Goal: Navigation & Orientation: Understand site structure

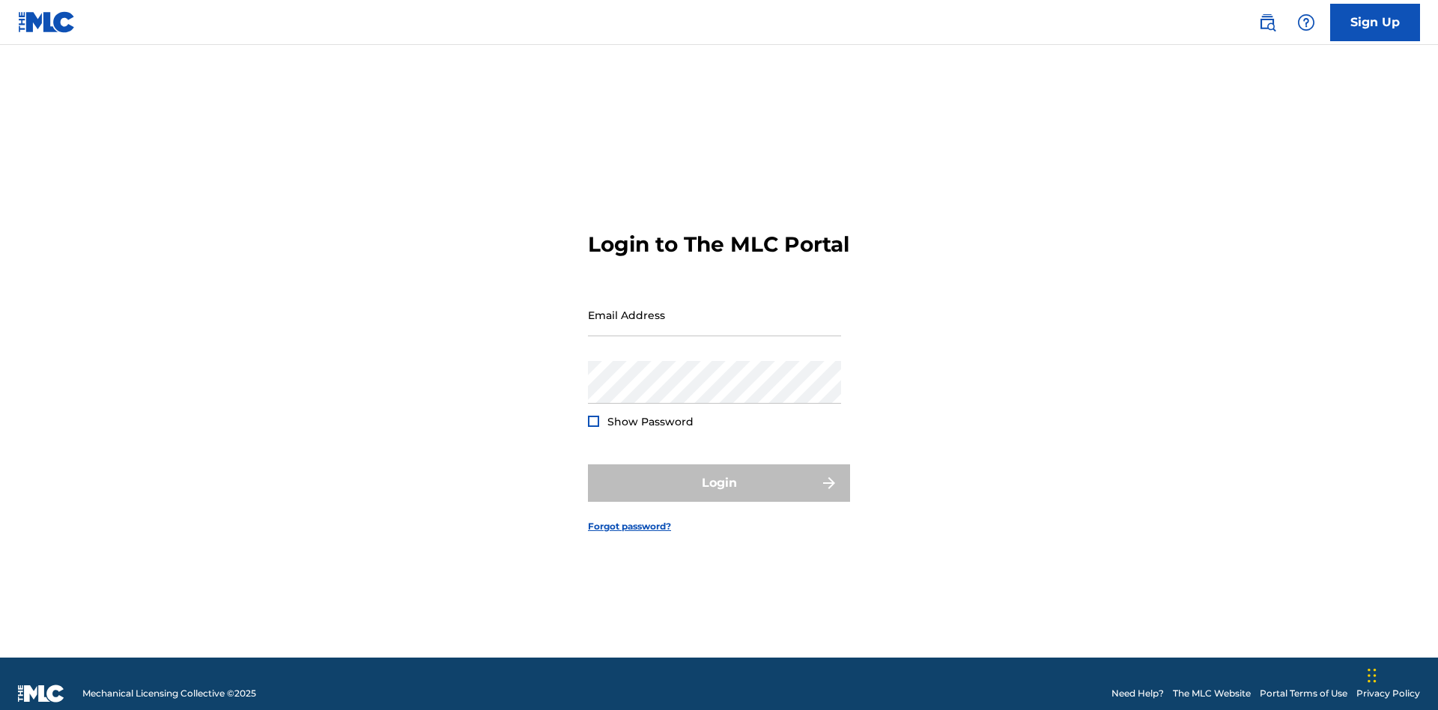
scroll to position [19, 0]
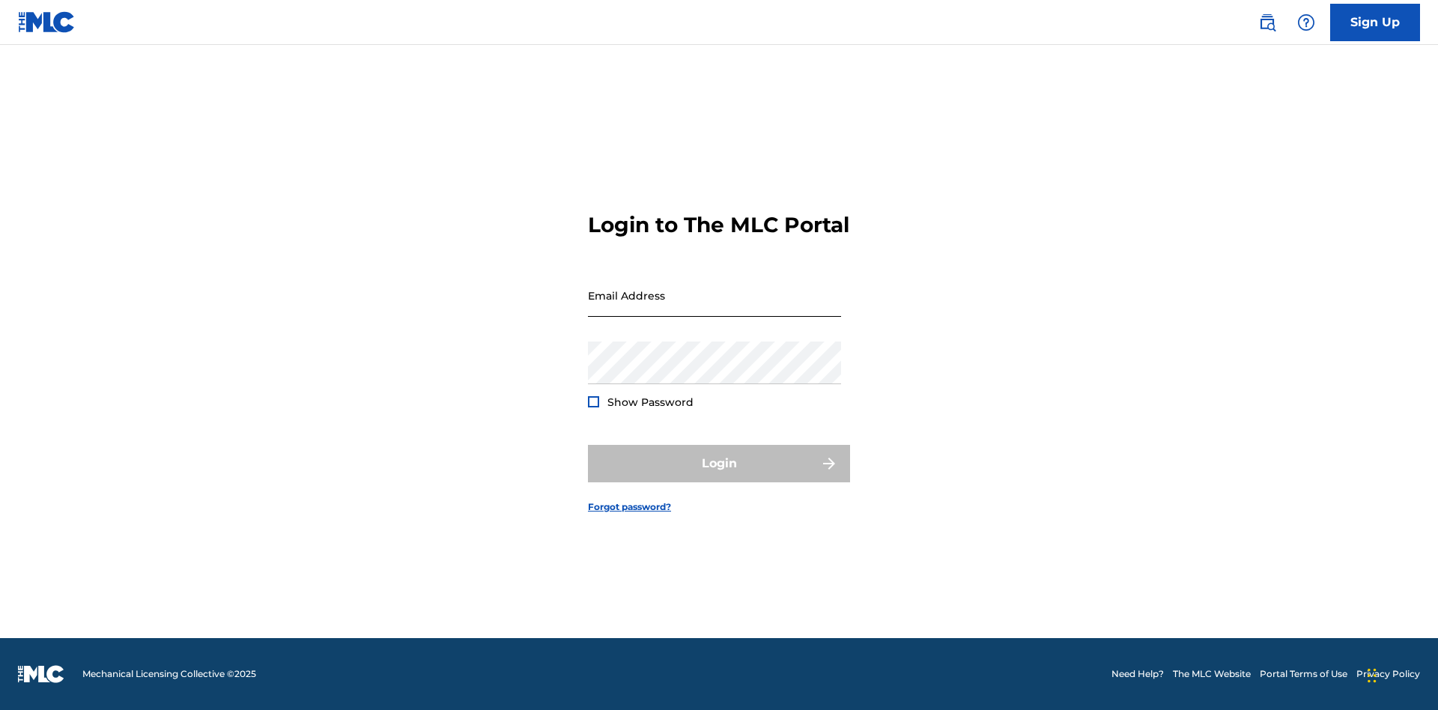
click at [715, 308] on input "Email Address" at bounding box center [714, 295] width 253 height 43
type input "[EMAIL_ADDRESS][DOMAIN_NAME]"
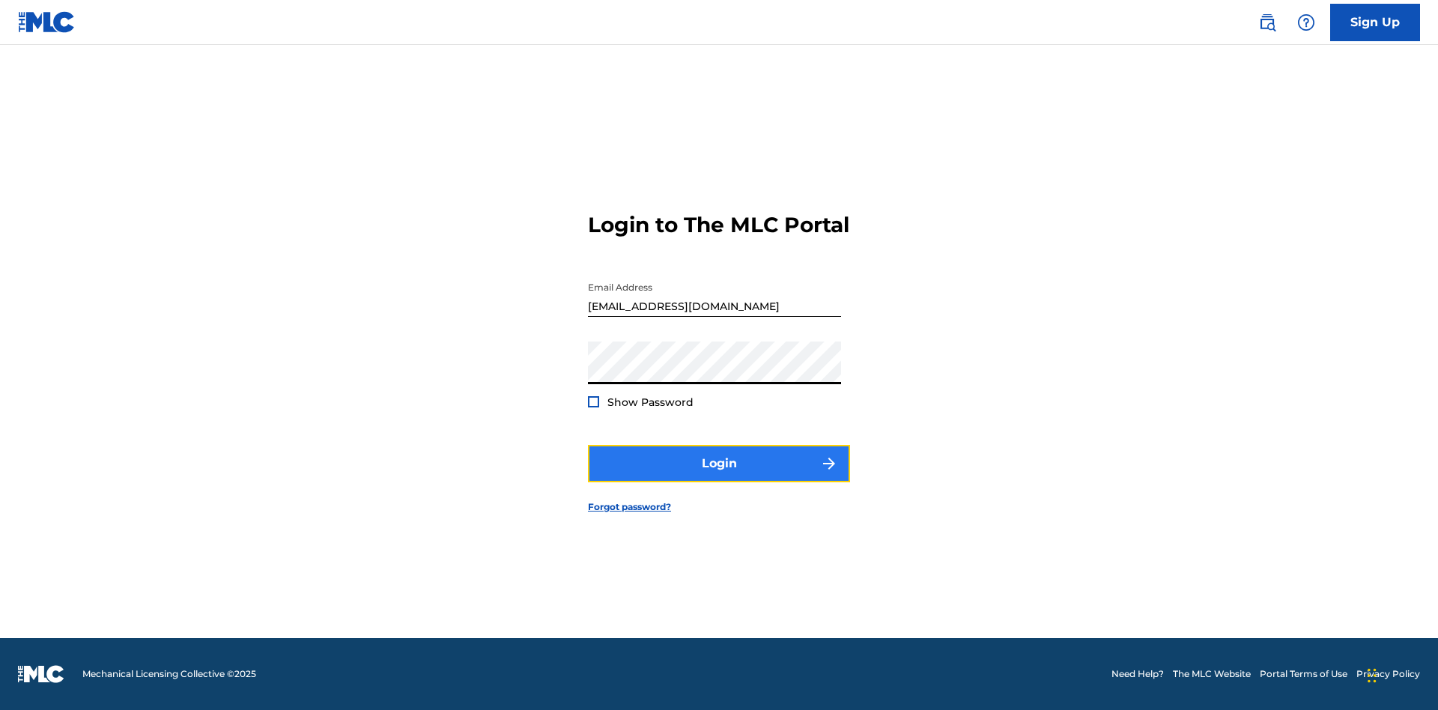
click at [719, 476] on button "Login" at bounding box center [719, 463] width 262 height 37
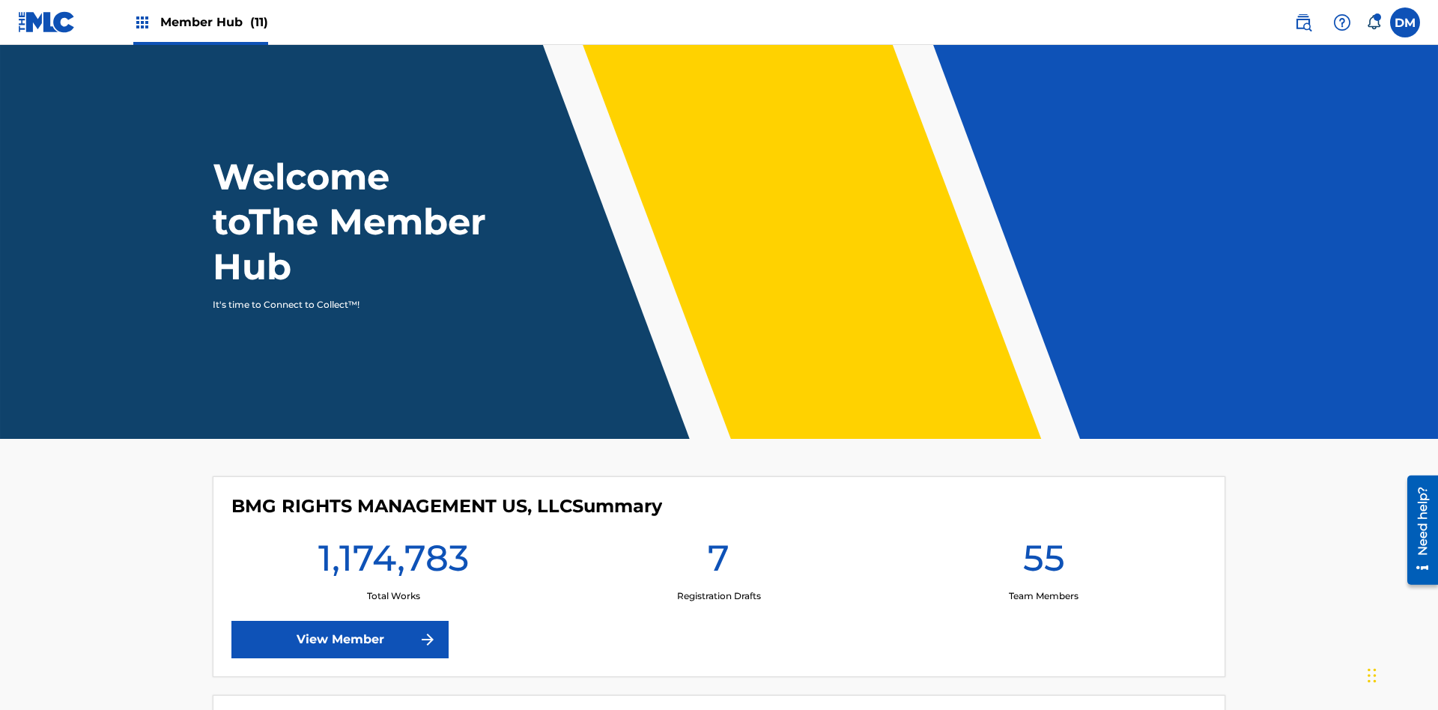
click at [200, 22] on span "Member Hub (11)" at bounding box center [214, 21] width 108 height 17
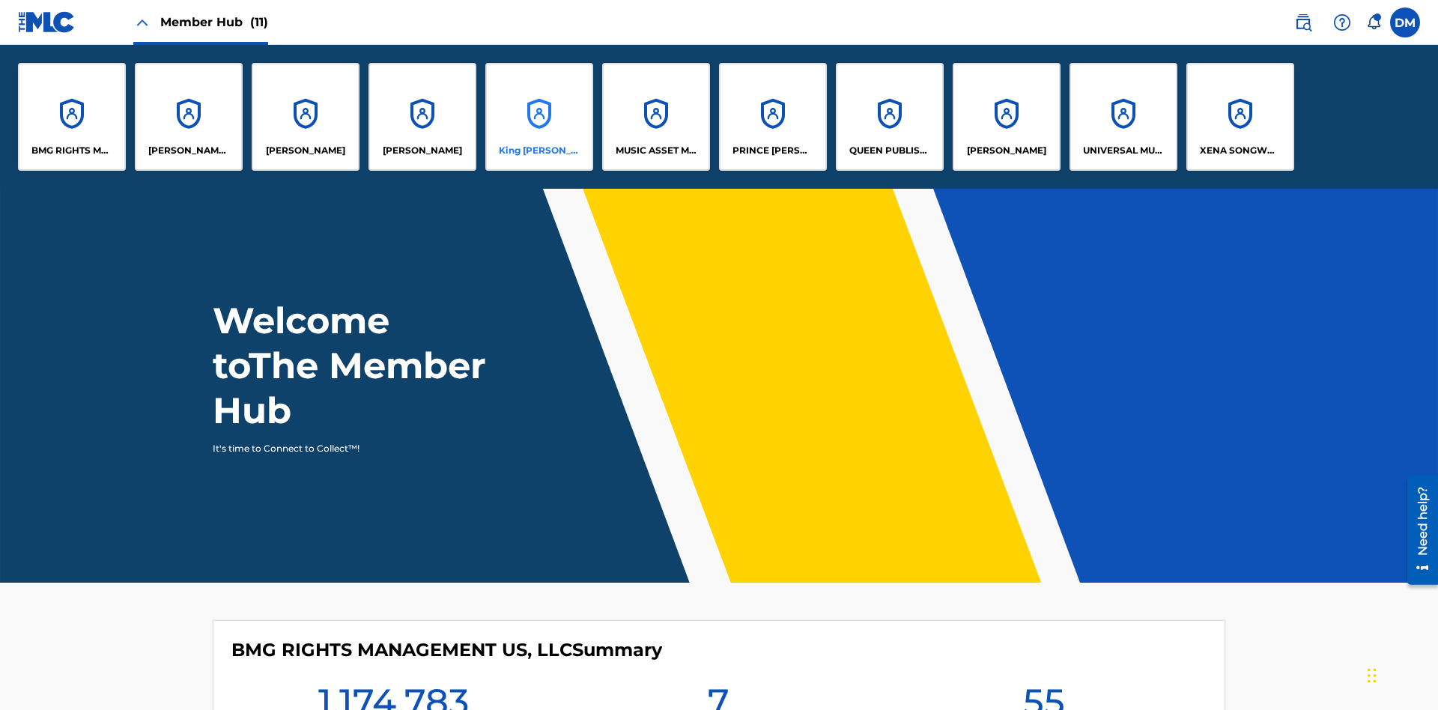
click at [539, 151] on p "King [PERSON_NAME]" at bounding box center [540, 150] width 82 height 13
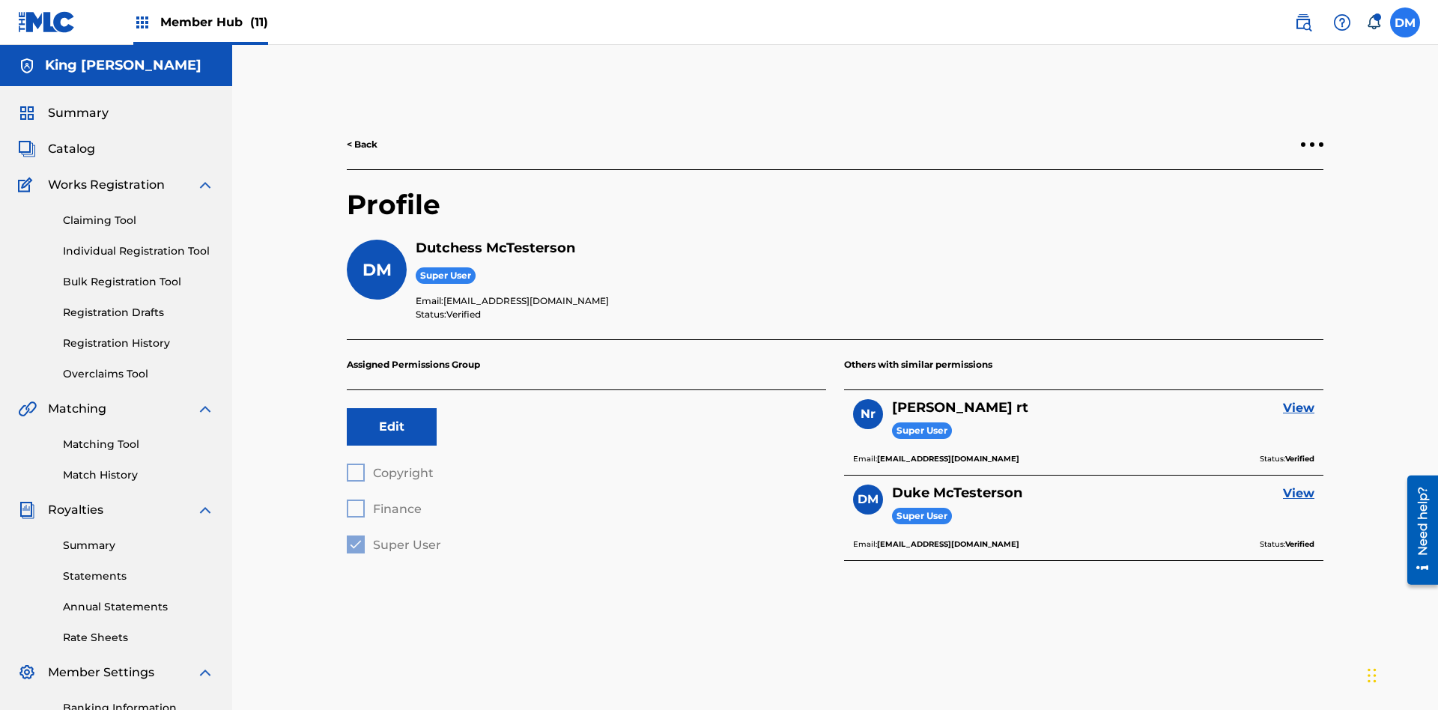
click at [1405, 22] on label at bounding box center [1405, 22] width 30 height 30
click at [1405, 22] on input "[PERSON_NAME] [PERSON_NAME] [PERSON_NAME][EMAIL_ADDRESS][DOMAIN_NAME] Notificat…" at bounding box center [1405, 22] width 0 height 0
click at [1260, 212] on p "Log out" at bounding box center [1260, 211] width 35 height 13
click at [1405, 22] on input "[PERSON_NAME] [PERSON_NAME] [PERSON_NAME][EMAIL_ADDRESS][DOMAIN_NAME] Notificat…" at bounding box center [1405, 22] width 0 height 0
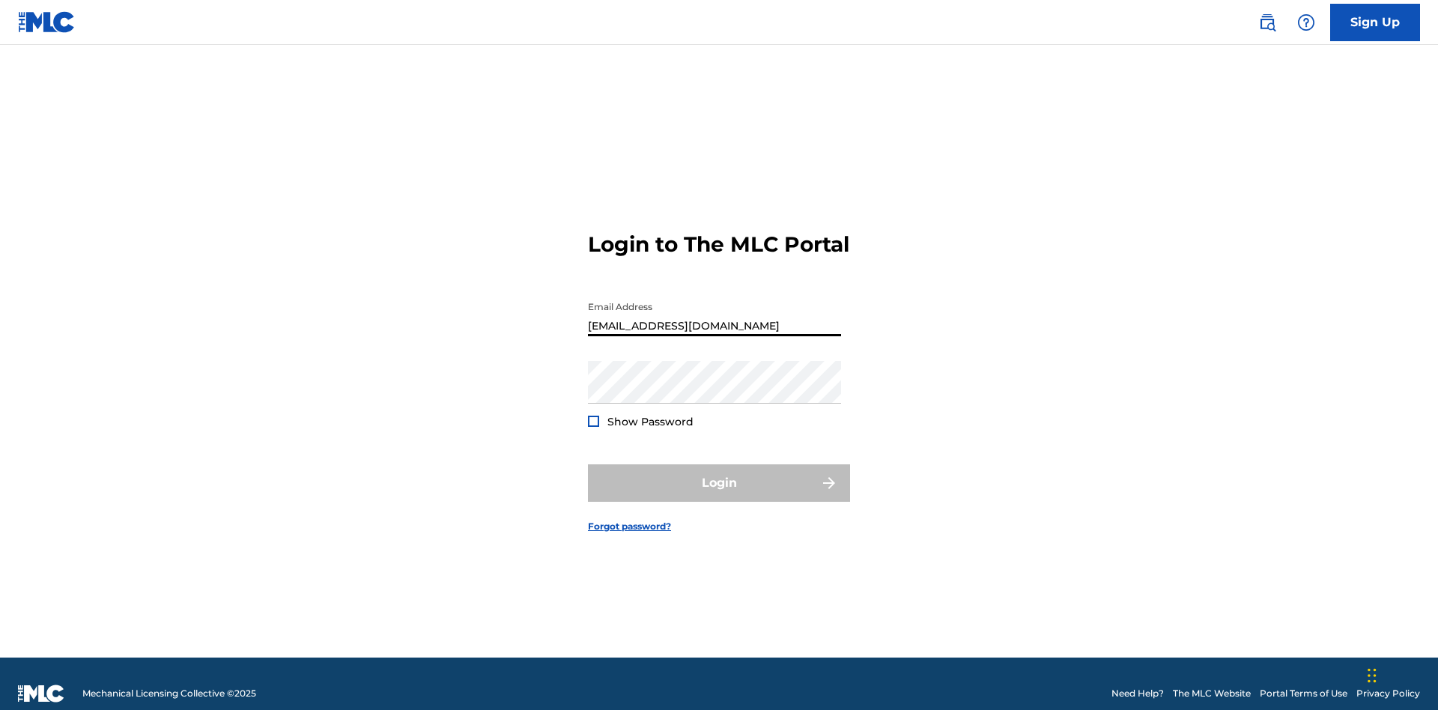
type input "[EMAIL_ADDRESS][DOMAIN_NAME]"
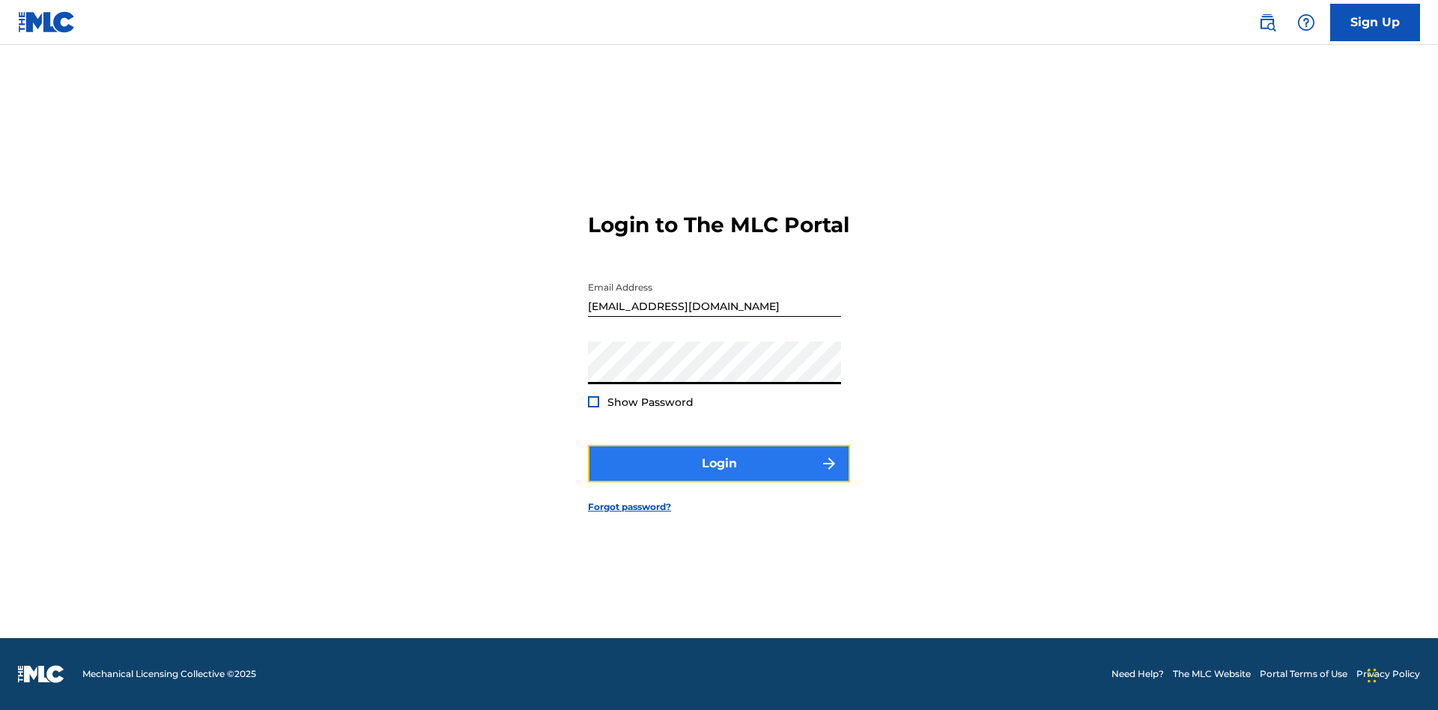
click at [719, 476] on button "Login" at bounding box center [719, 463] width 262 height 37
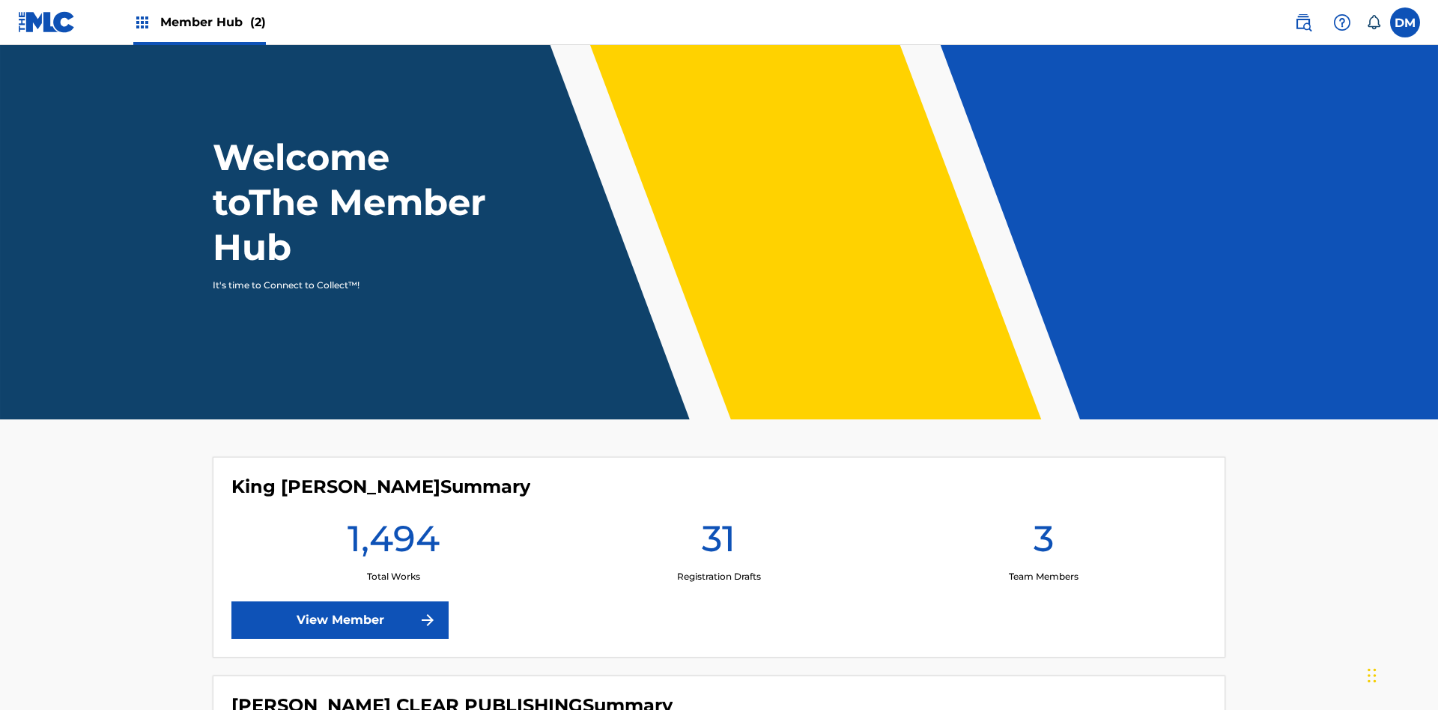
click at [199, 22] on span "Member Hub (2)" at bounding box center [213, 21] width 106 height 17
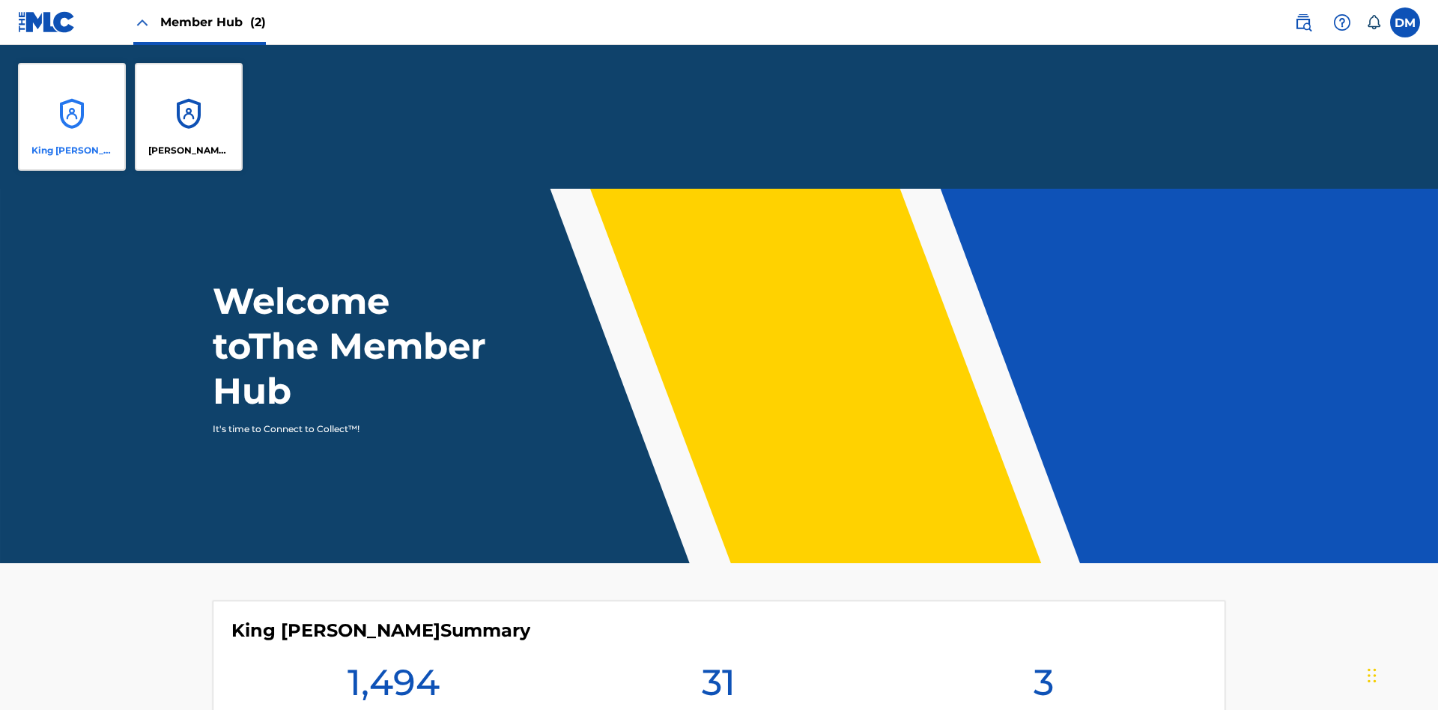
click at [72, 151] on p "King [PERSON_NAME]" at bounding box center [72, 150] width 82 height 13
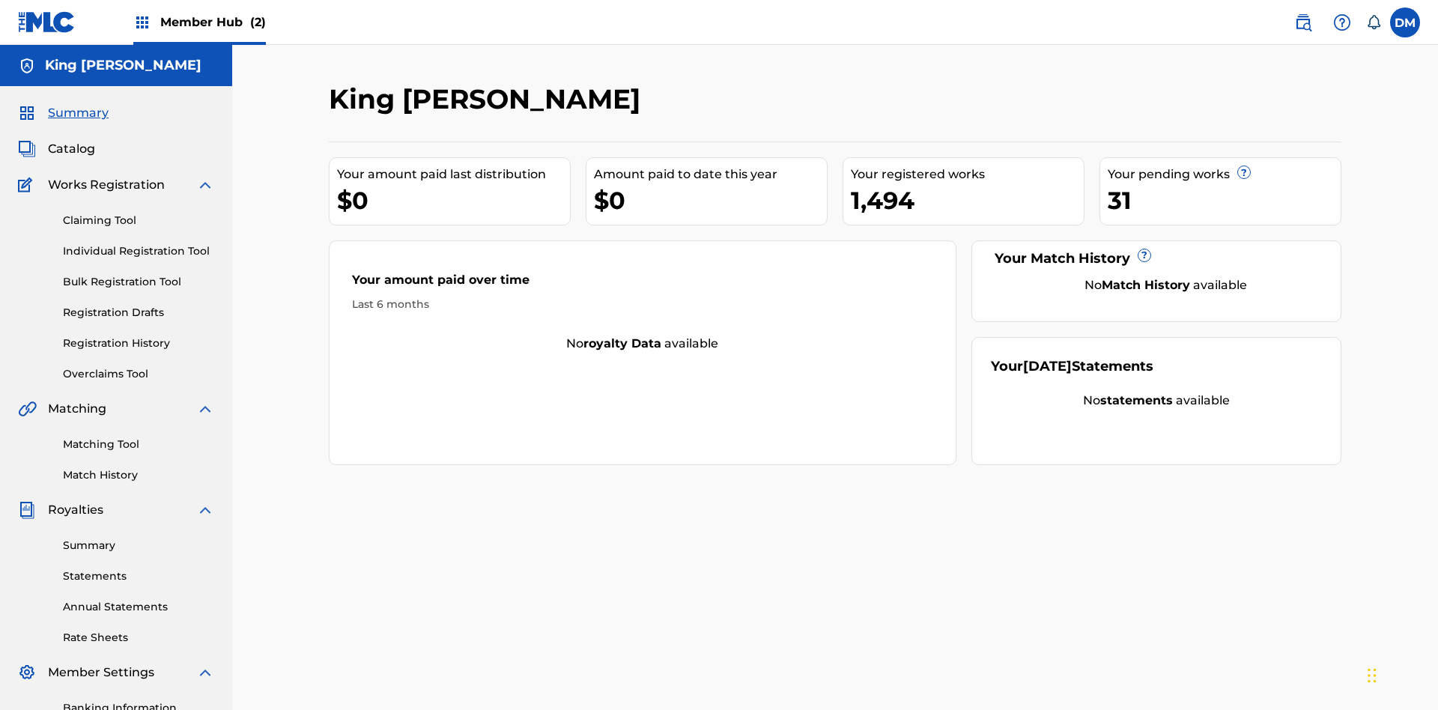
click at [77, 104] on span "Summary" at bounding box center [78, 113] width 61 height 18
click at [139, 437] on link "Matching Tool" at bounding box center [138, 445] width 151 height 16
click at [139, 467] on link "Match History" at bounding box center [138, 475] width 151 height 16
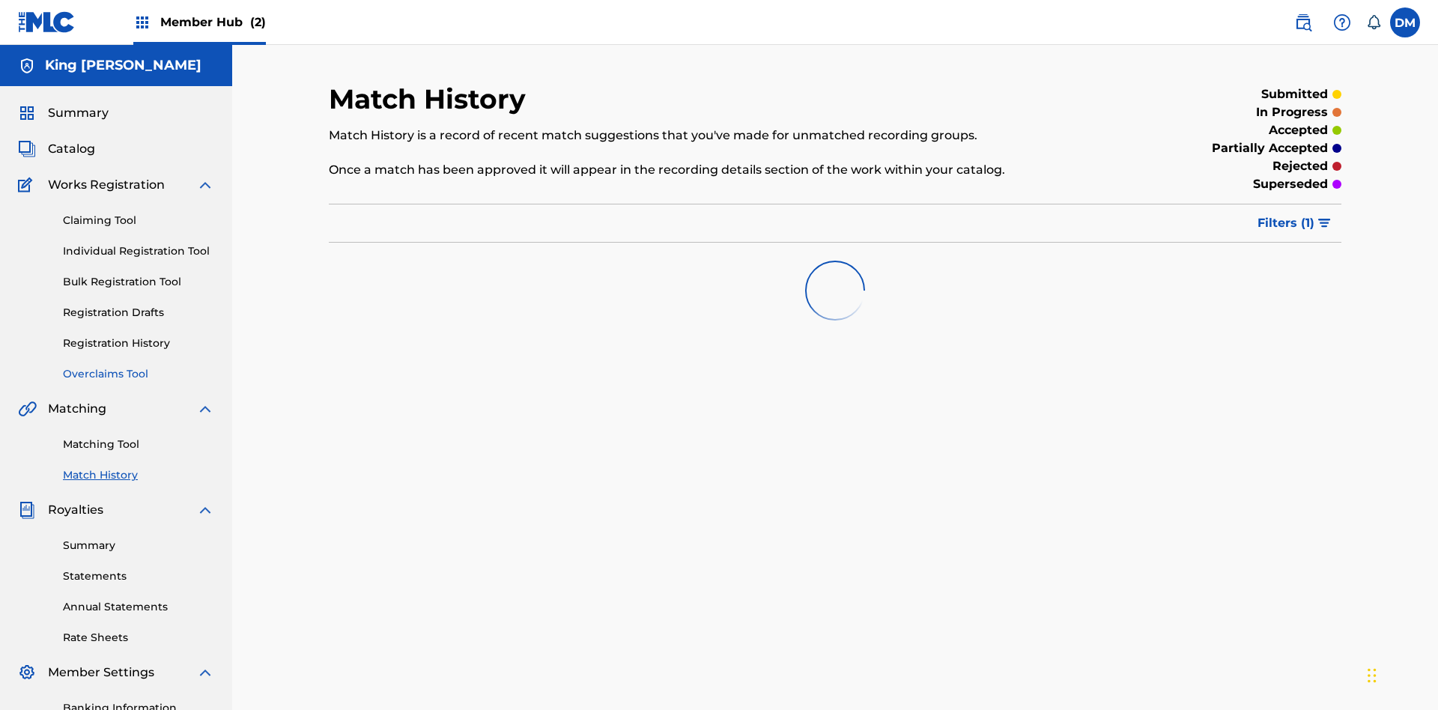
click at [139, 366] on link "Overclaims Tool" at bounding box center [138, 374] width 151 height 16
click at [71, 140] on span "Catalog" at bounding box center [71, 149] width 47 height 18
click at [139, 213] on link "Claiming Tool" at bounding box center [138, 221] width 151 height 16
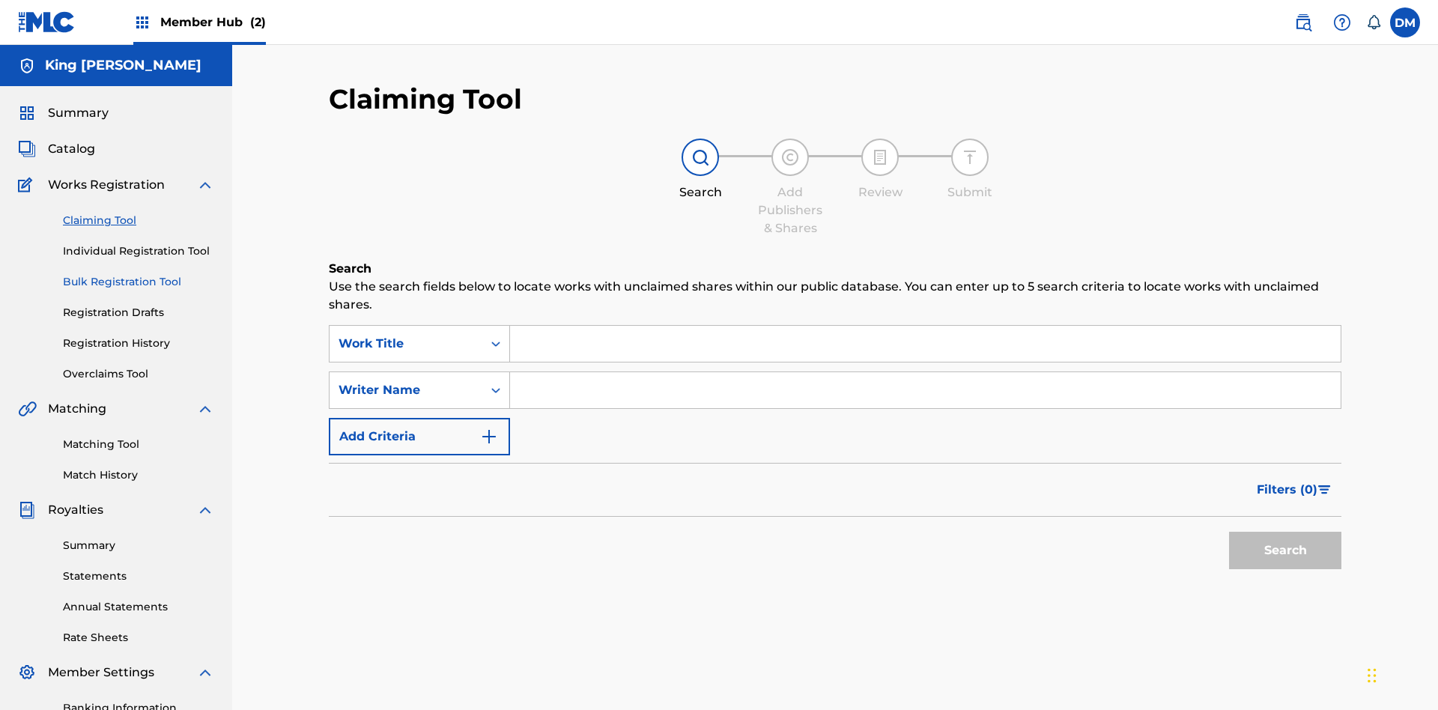
click at [139, 243] on link "Individual Registration Tool" at bounding box center [138, 251] width 151 height 16
click at [139, 274] on link "Bulk Registration Tool" at bounding box center [138, 282] width 151 height 16
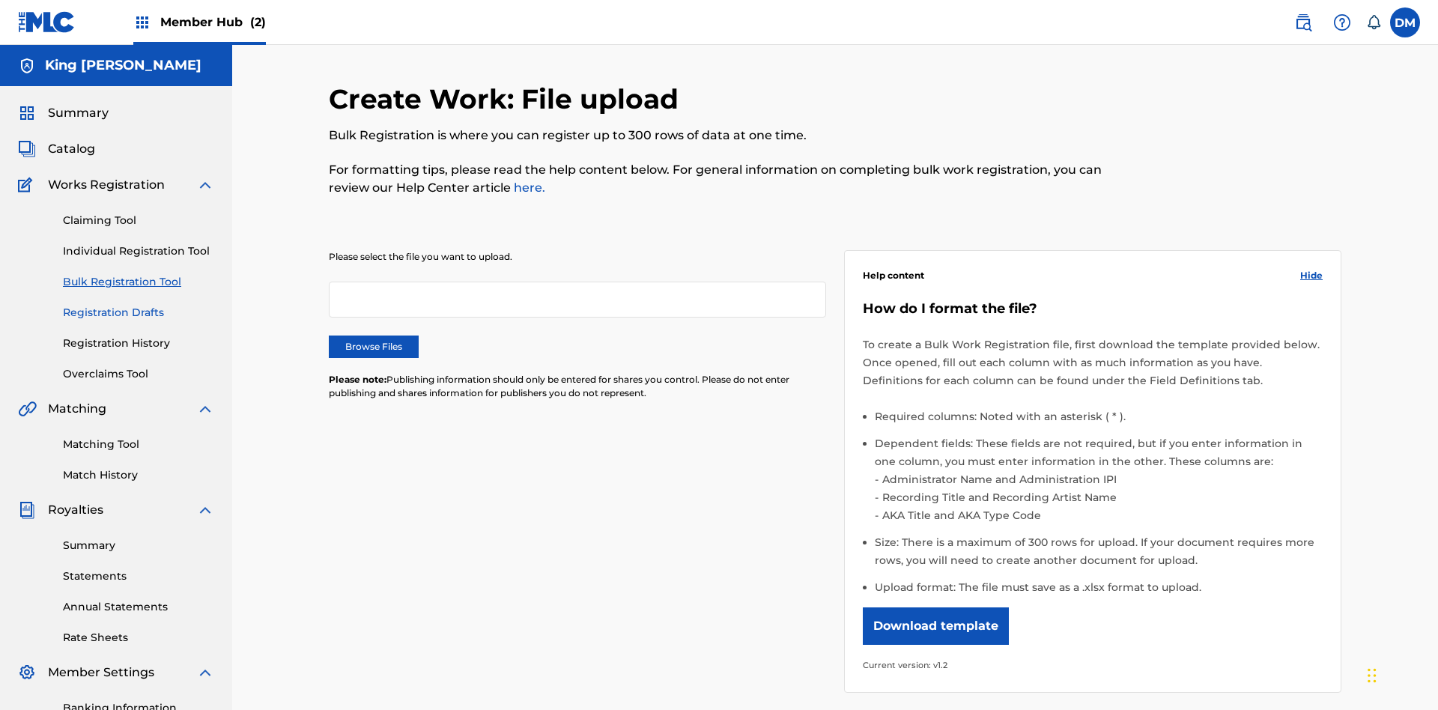
click at [76, 305] on link "Registration Drafts" at bounding box center [138, 313] width 151 height 16
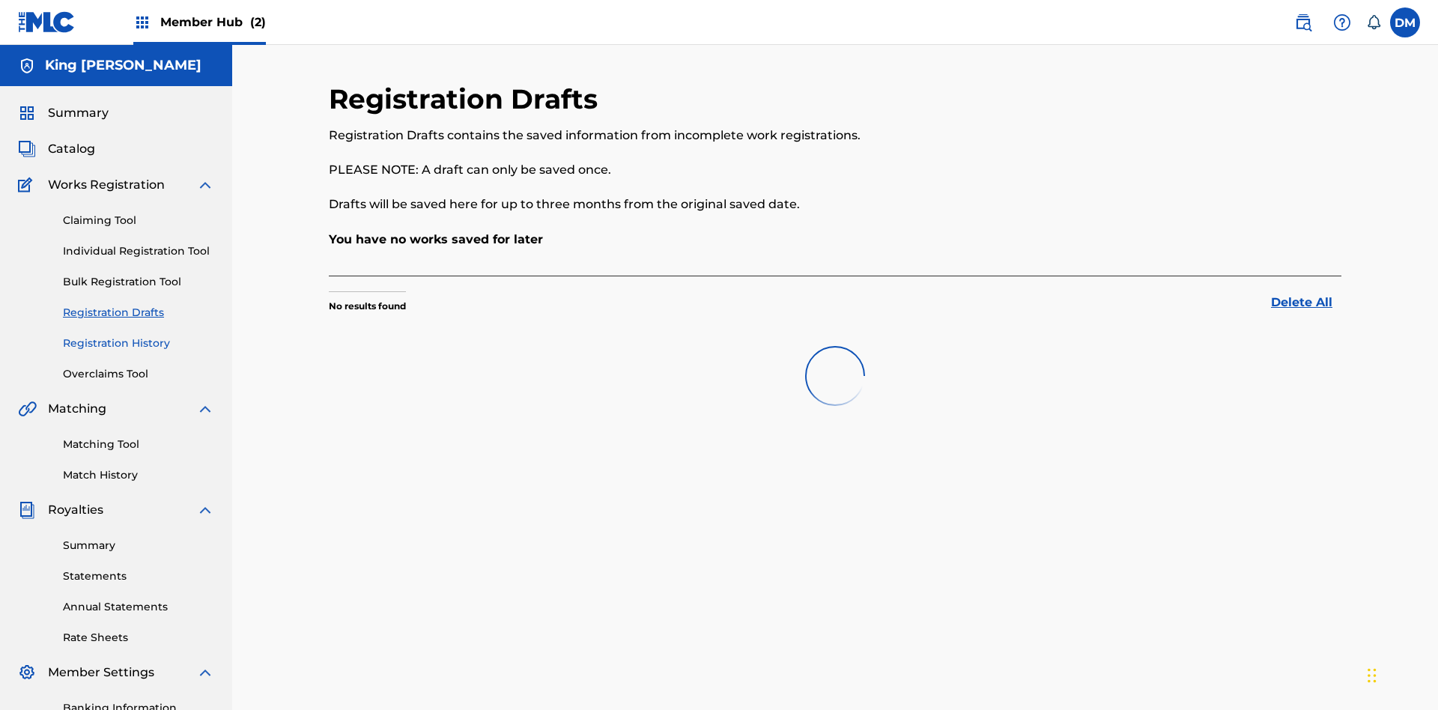
click at [139, 336] on link "Registration History" at bounding box center [138, 344] width 151 height 16
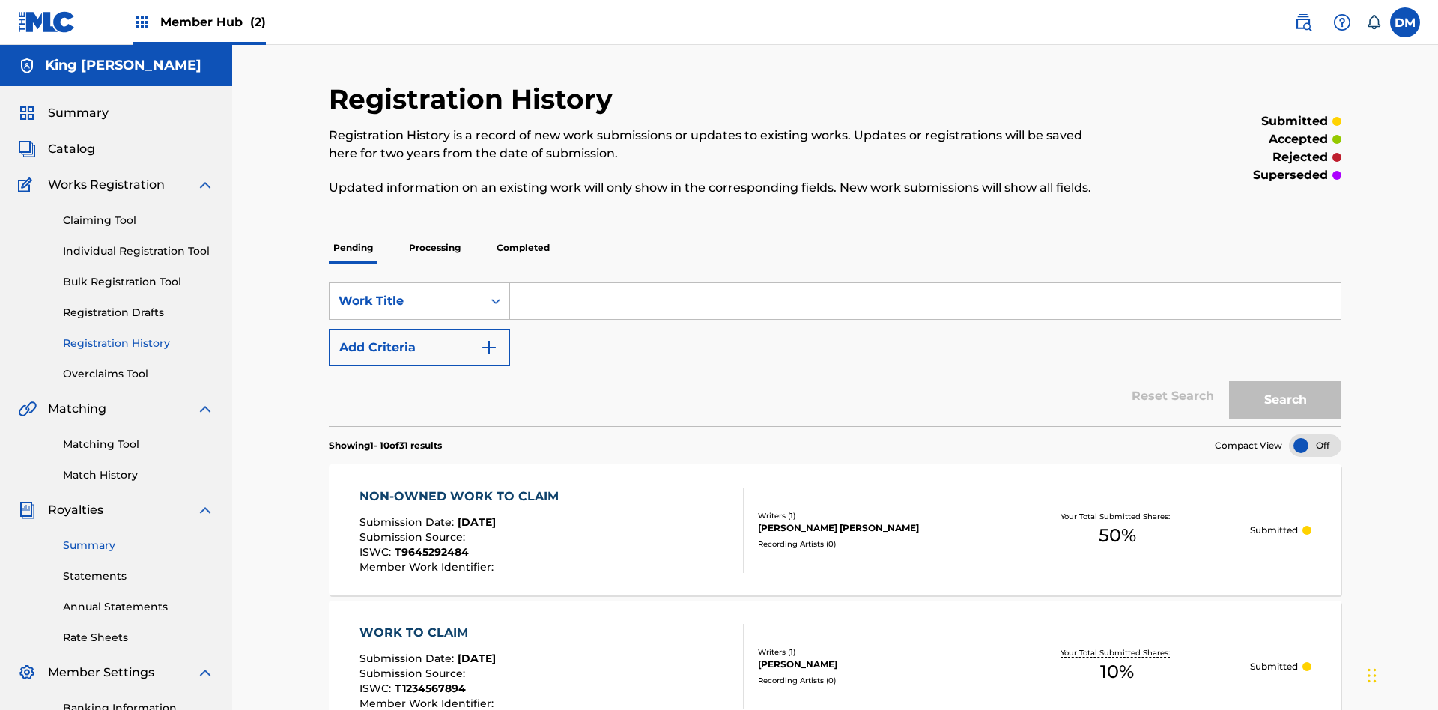
click at [139, 538] on link "Summary" at bounding box center [138, 546] width 151 height 16
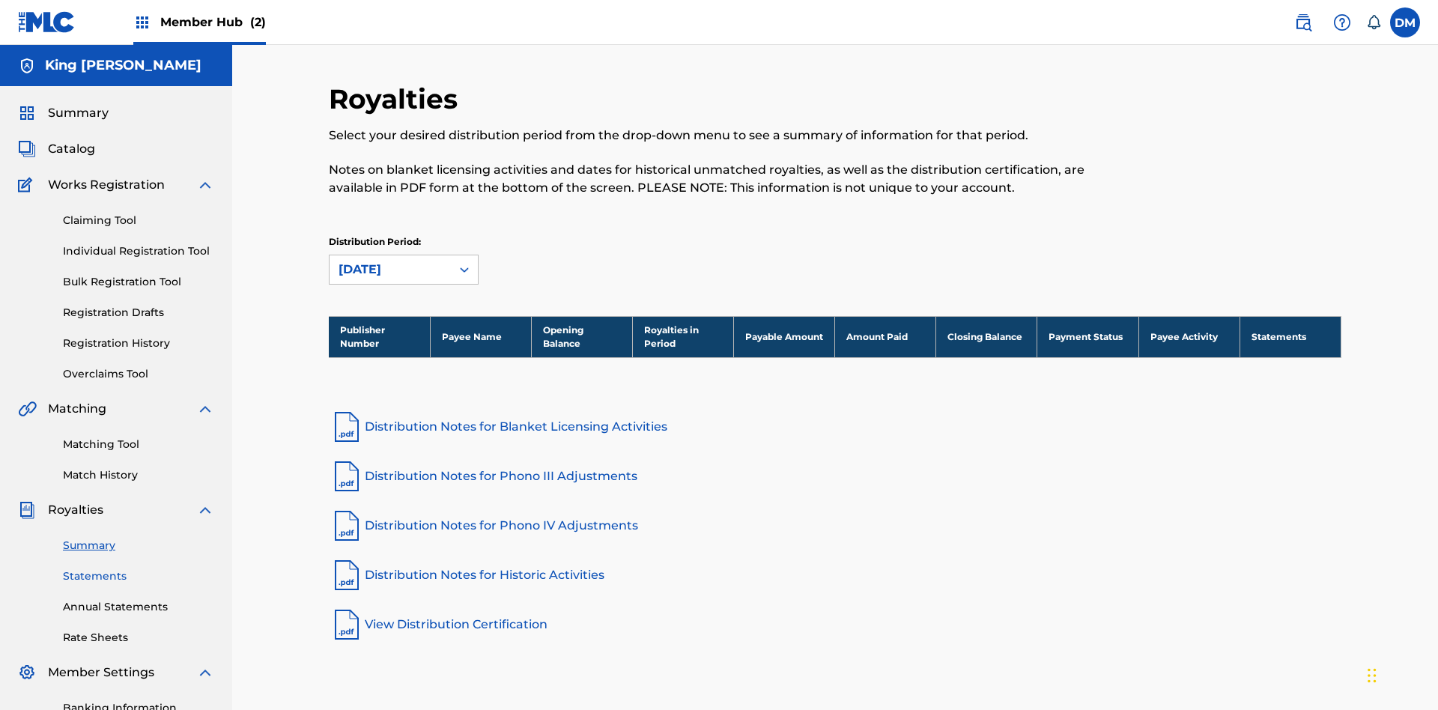
click at [139, 569] on link "Statements" at bounding box center [138, 577] width 151 height 16
click at [139, 599] on link "Annual Statements" at bounding box center [138, 607] width 151 height 16
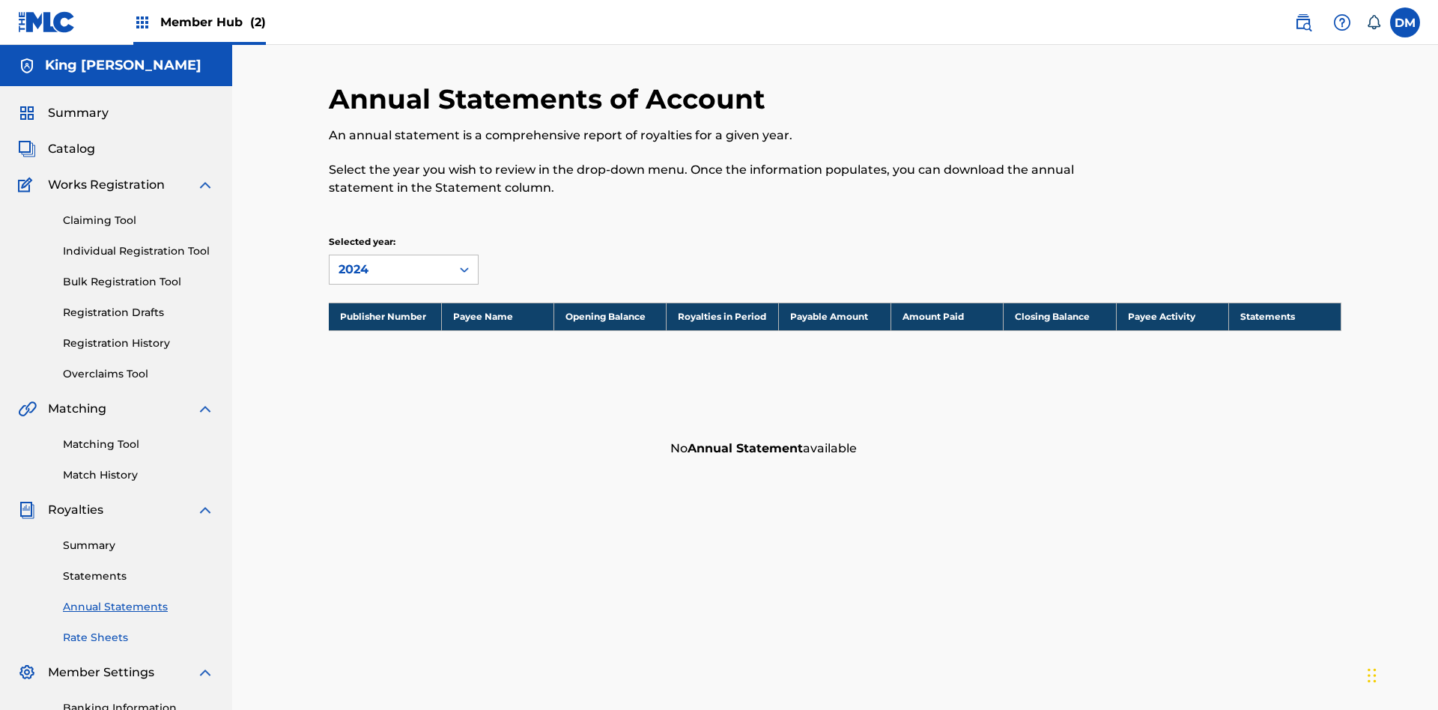
click at [139, 630] on link "Rate Sheets" at bounding box center [138, 638] width 151 height 16
click at [139, 700] on link "Banking Information" at bounding box center [138, 708] width 151 height 16
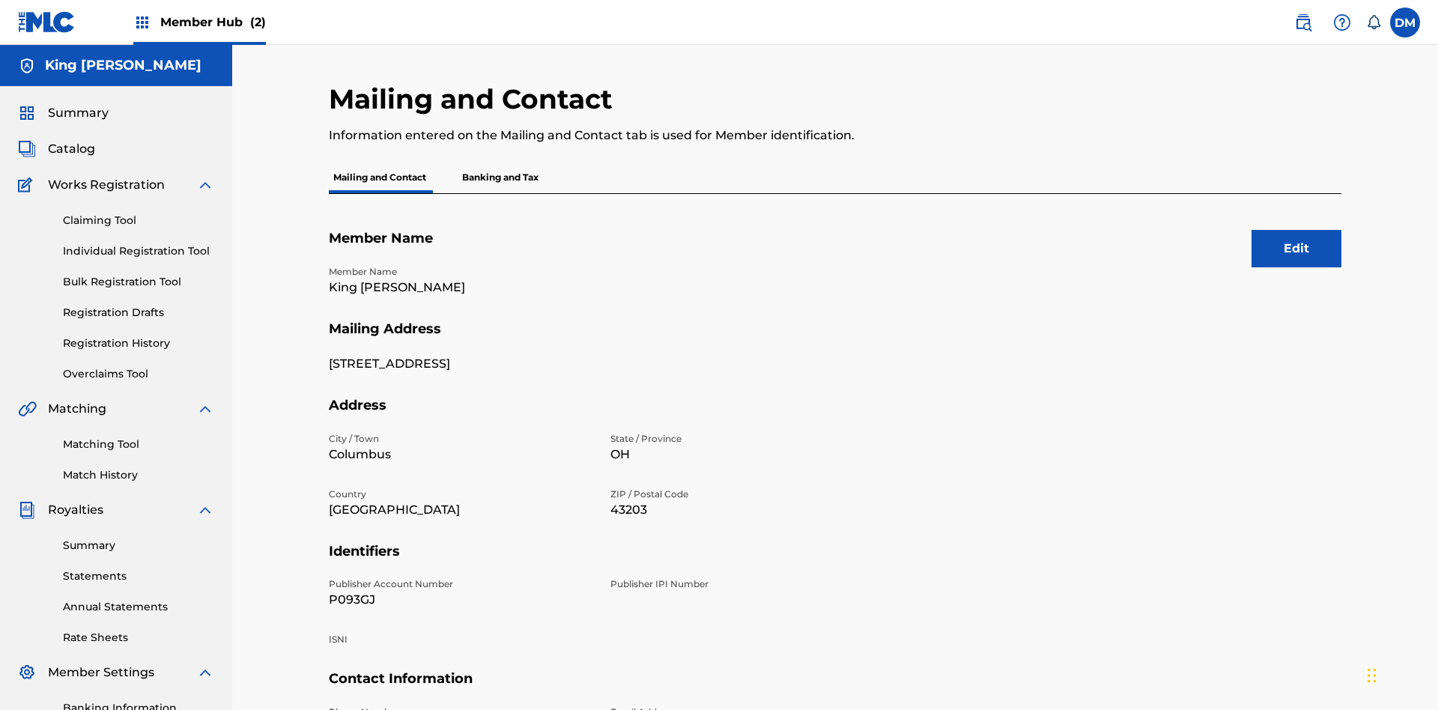
click at [1405, 22] on label at bounding box center [1405, 22] width 30 height 30
click at [1405, 22] on input "DM Dutchess McTesterson dutchess.mctesterson@gmail.com Notification Preferences…" at bounding box center [1405, 22] width 0 height 0
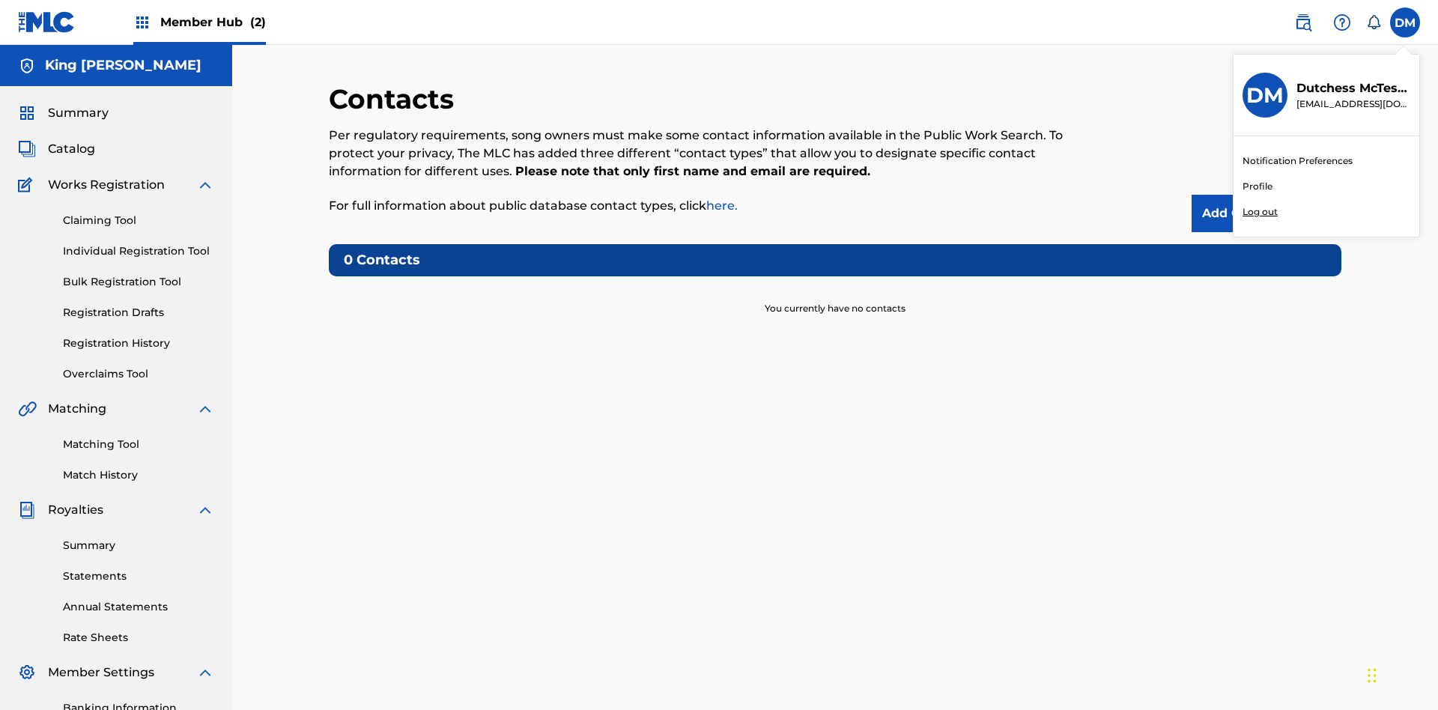
click at [1260, 212] on p "Log out" at bounding box center [1260, 211] width 35 height 13
click at [1405, 22] on input "DM Dutchess McTesterson dutchess.mctesterson@gmail.com Notification Preferences…" at bounding box center [1405, 22] width 0 height 0
